Goal: Information Seeking & Learning: Learn about a topic

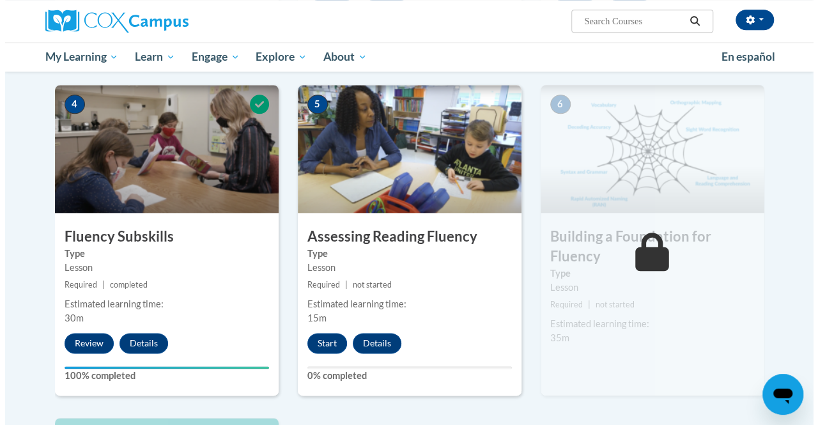
scroll to position [599, 0]
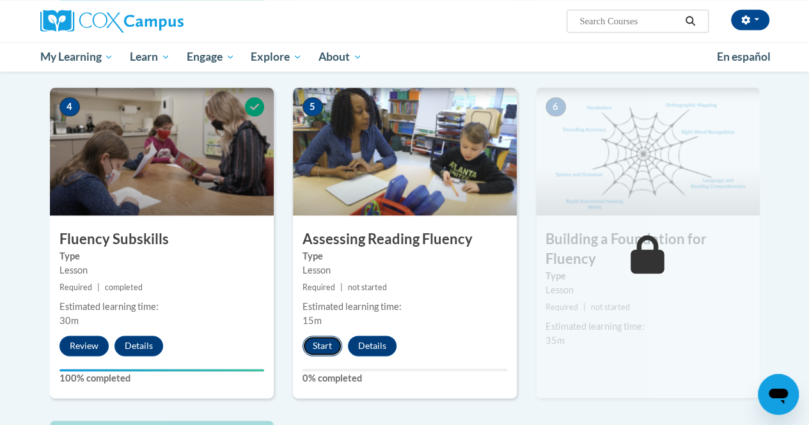
click at [322, 345] on button "Start" at bounding box center [322, 346] width 40 height 20
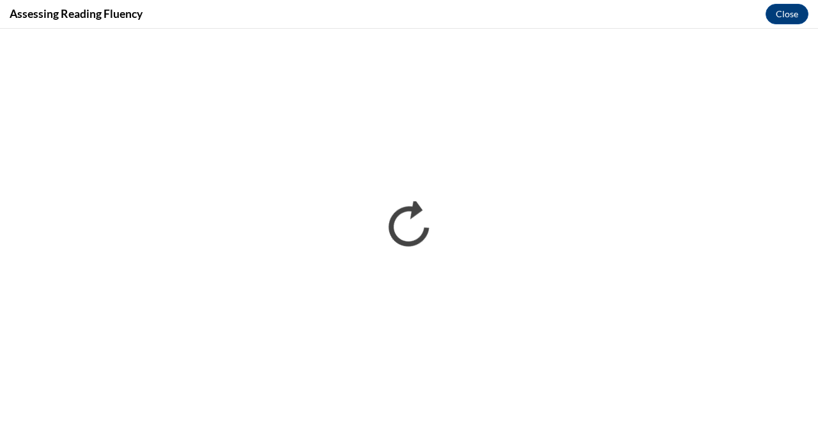
scroll to position [0, 0]
